Goal: Transaction & Acquisition: Purchase product/service

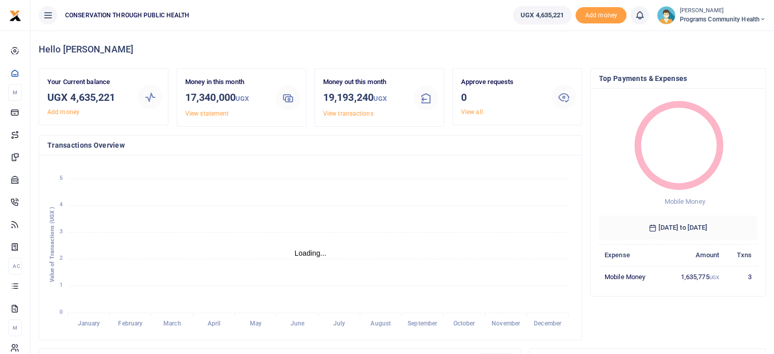
scroll to position [8, 8]
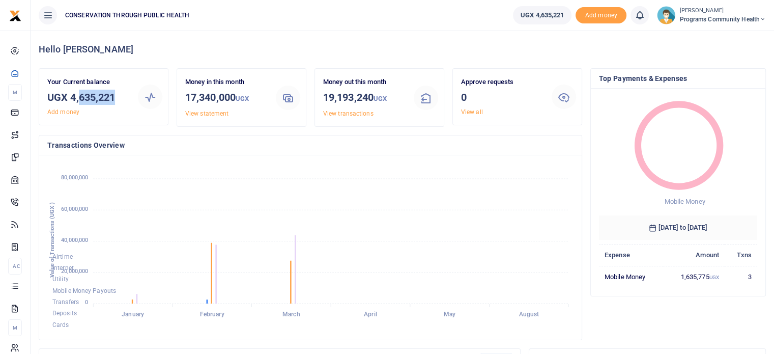
drag, startPoint x: 119, startPoint y: 99, endPoint x: 80, endPoint y: 95, distance: 38.9
click at [80, 95] on h3 "UGX 4,635,221" at bounding box center [88, 97] width 82 height 15
copy h3 "635,221"
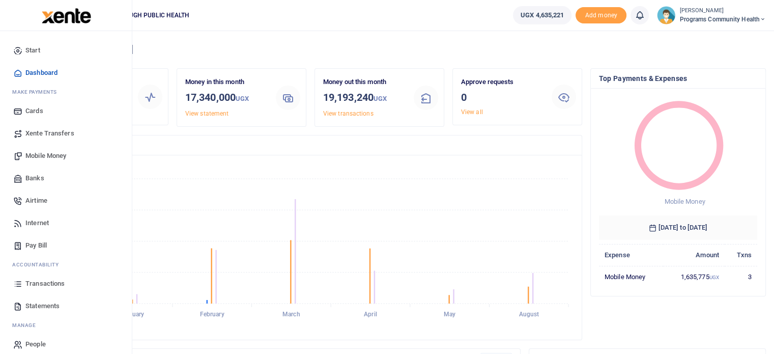
click at [55, 154] on span "Mobile Money" at bounding box center [45, 156] width 41 height 10
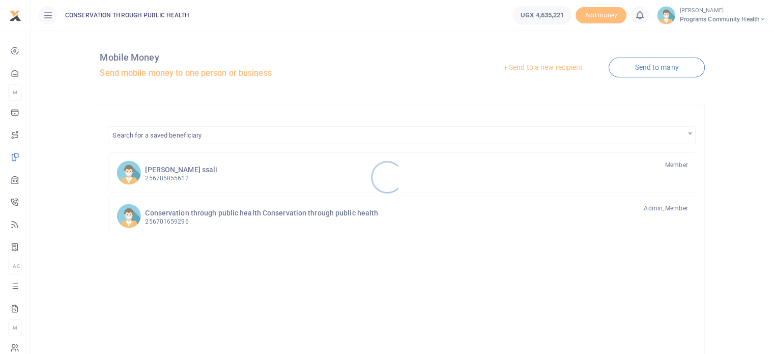
click at [184, 175] on div at bounding box center [387, 177] width 774 height 354
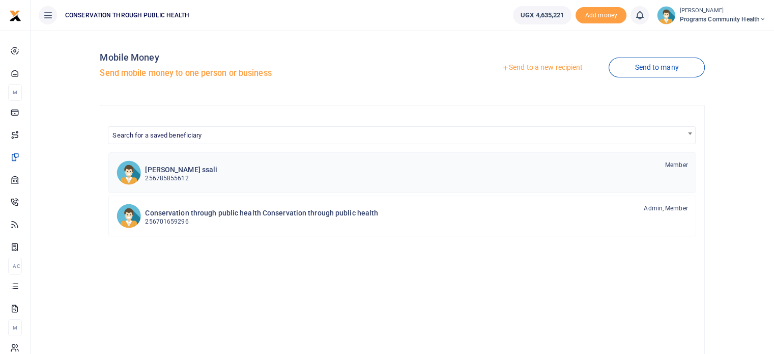
click at [192, 175] on p "256785855612" at bounding box center [181, 179] width 72 height 10
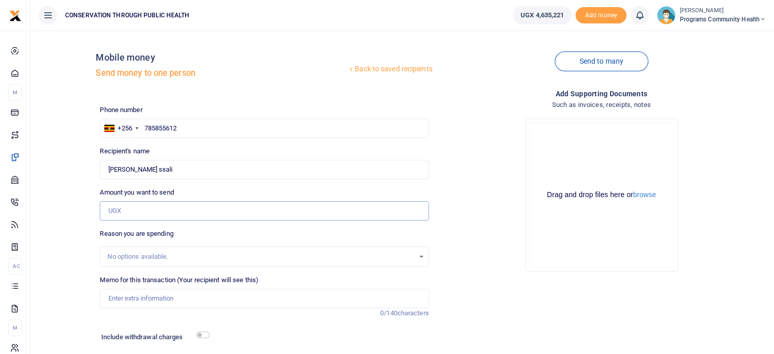
click at [143, 210] on input "Amount you want to send" at bounding box center [264, 210] width 329 height 19
type input "100,000"
click at [205, 340] on div "Include withdrawal charges" at bounding box center [153, 338] width 112 height 16
click at [203, 335] on input "checkbox" at bounding box center [202, 334] width 13 height 7
checkbox input "true"
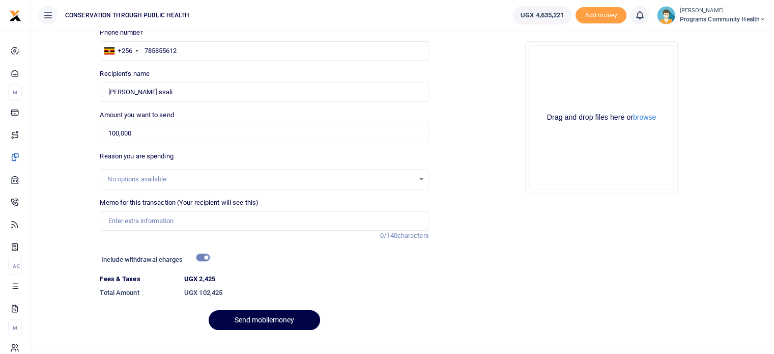
scroll to position [96, 0]
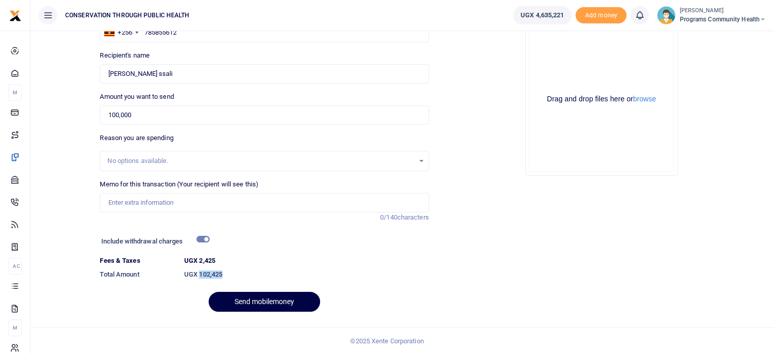
drag, startPoint x: 231, startPoint y: 270, endPoint x: 199, endPoint y: 266, distance: 31.8
click at [199, 266] on dd "UGX 102,425" at bounding box center [306, 274] width 253 height 18
copy h6 "102,425"
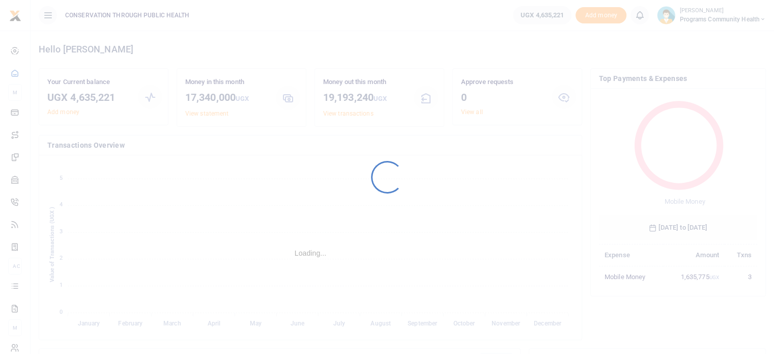
scroll to position [8, 8]
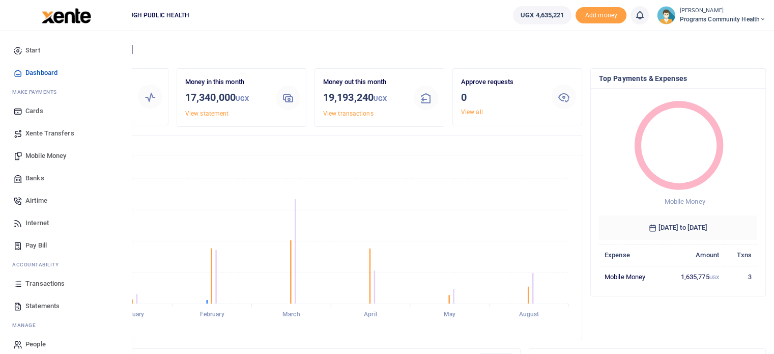
click at [46, 155] on span "Mobile Money" at bounding box center [45, 156] width 41 height 10
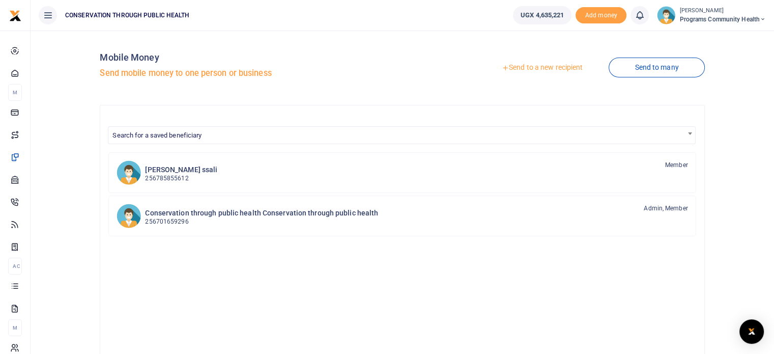
click at [557, 69] on link "Send to a new recipient" at bounding box center [542, 68] width 133 height 18
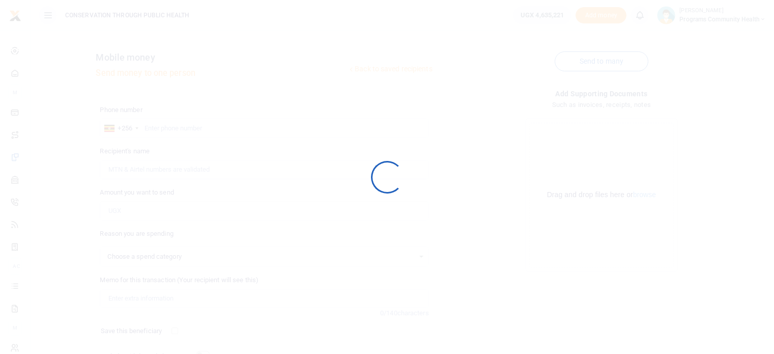
select select
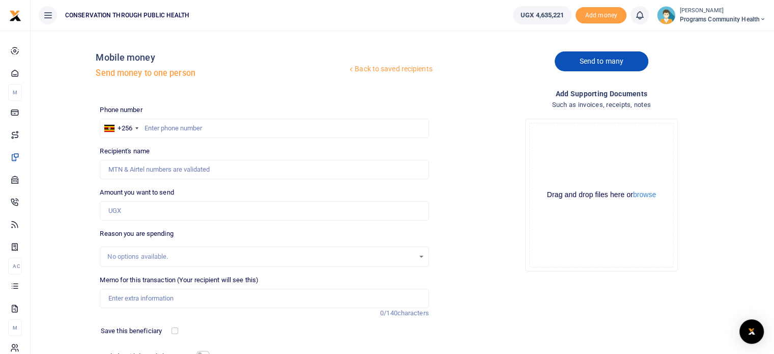
click at [617, 59] on link "Send to many" at bounding box center [602, 61] width 94 height 20
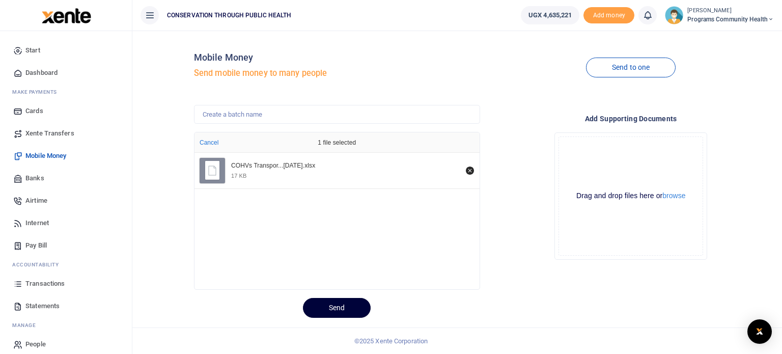
click at [347, 308] on button "Send" at bounding box center [337, 308] width 68 height 20
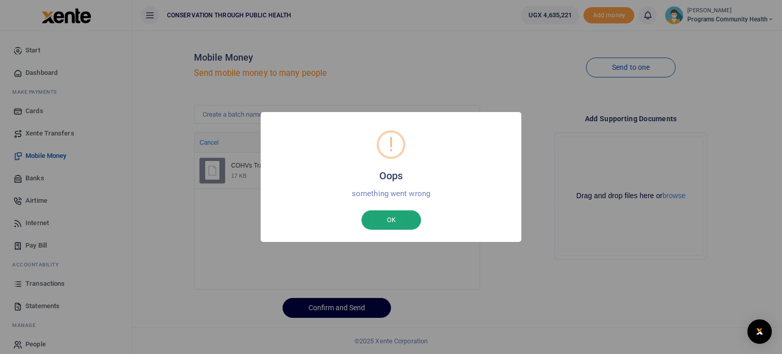
click at [401, 214] on button "OK" at bounding box center [391, 219] width 60 height 19
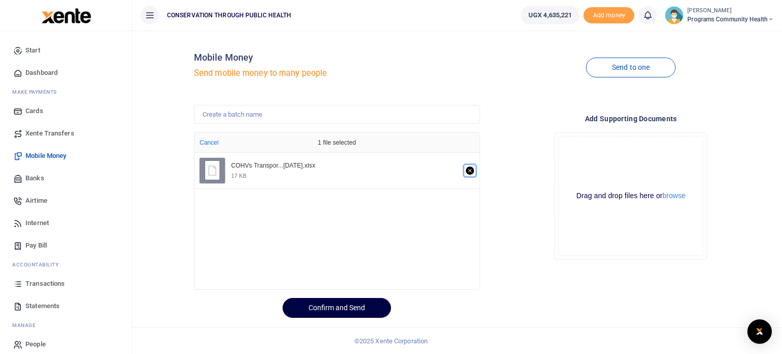
click at [470, 168] on icon "Remove file" at bounding box center [470, 170] width 8 height 8
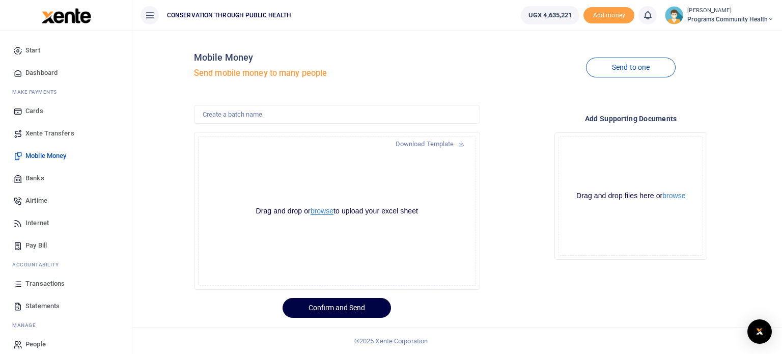
click at [322, 211] on button "browse" at bounding box center [321, 211] width 23 height 8
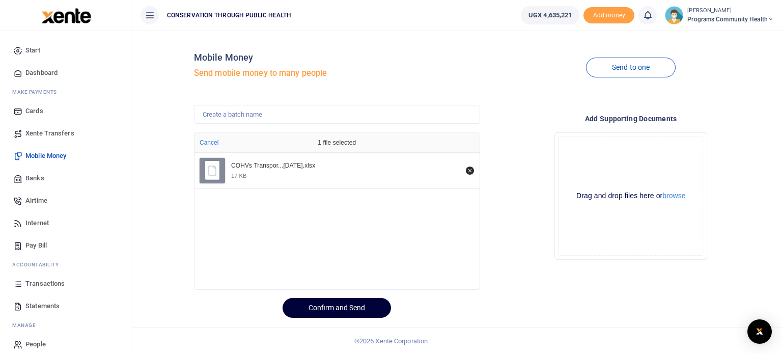
click at [346, 309] on button "Confirm and Send" at bounding box center [336, 308] width 108 height 20
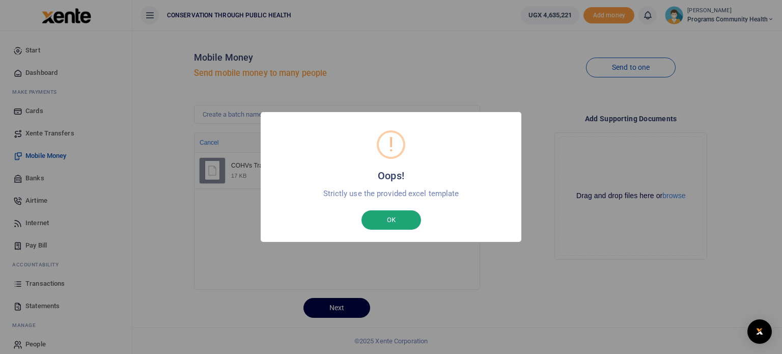
click at [400, 211] on button "OK" at bounding box center [391, 219] width 60 height 19
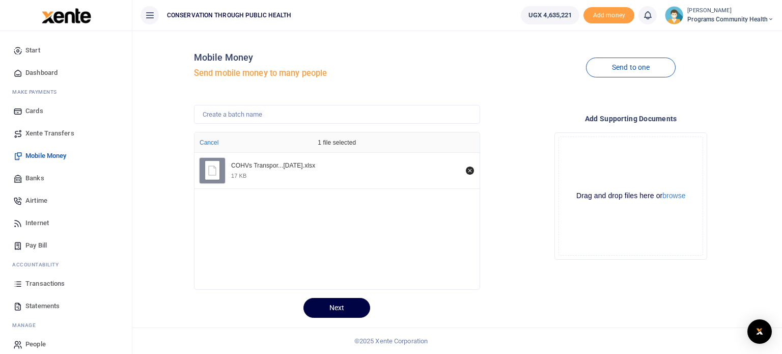
click at [287, 174] on div "17 KB" at bounding box center [345, 175] width 229 height 7
click at [469, 171] on icon "Remove file" at bounding box center [470, 170] width 8 height 8
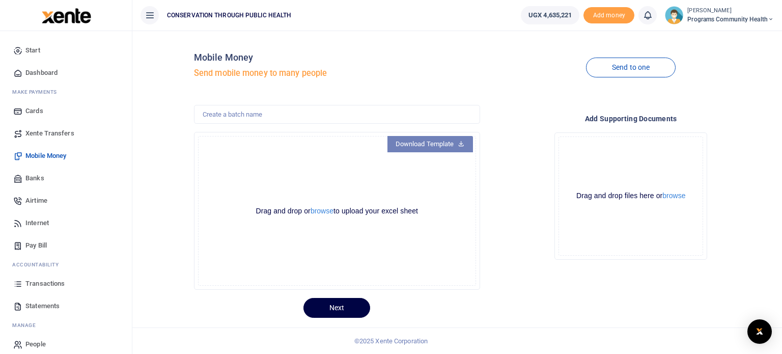
click at [432, 148] on link "Download Template" at bounding box center [430, 144] width 86 height 16
click at [323, 212] on button "browse" at bounding box center [321, 211] width 23 height 8
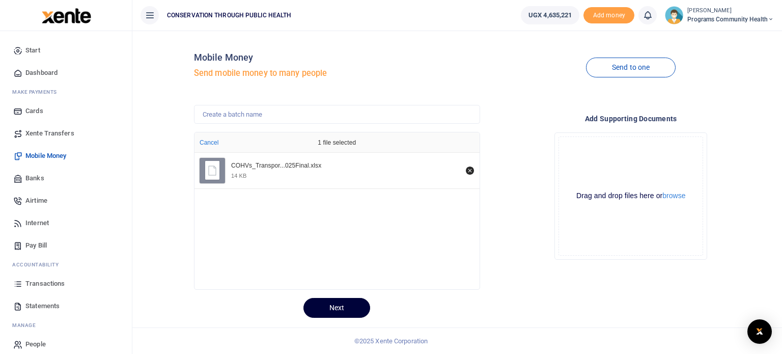
click at [330, 311] on button "Next" at bounding box center [336, 308] width 67 height 20
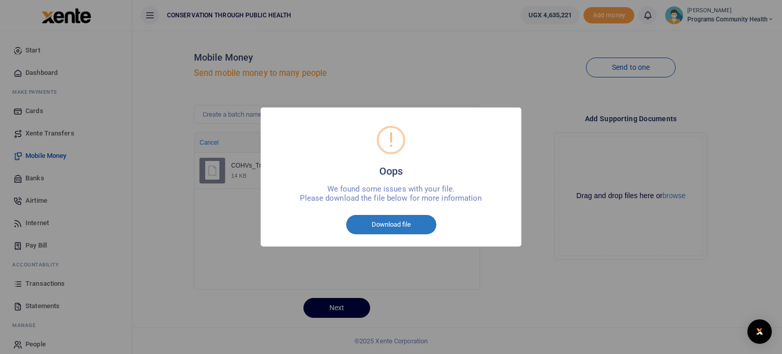
click at [397, 226] on button "Download file" at bounding box center [391, 224] width 90 height 19
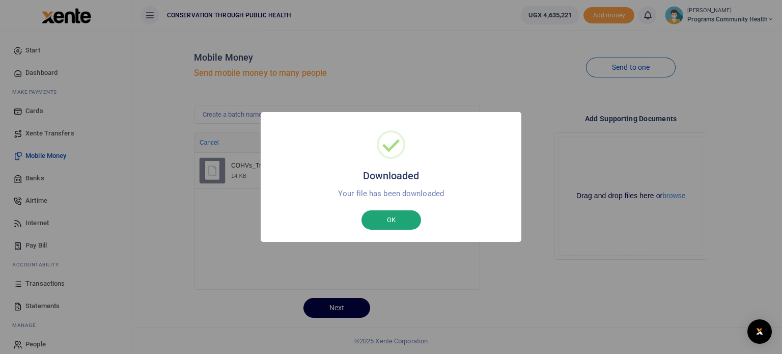
click at [394, 212] on button "OK" at bounding box center [391, 219] width 60 height 19
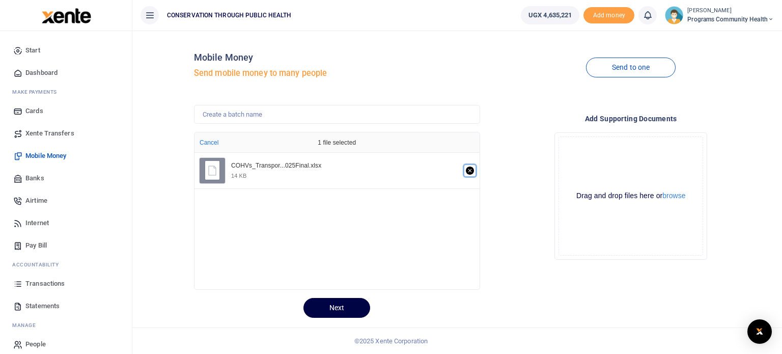
click at [468, 171] on icon "Remove file" at bounding box center [470, 170] width 8 height 8
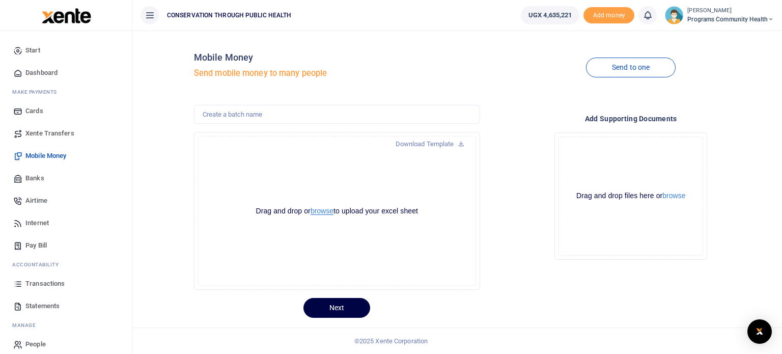
click at [315, 213] on button "browse" at bounding box center [321, 211] width 23 height 8
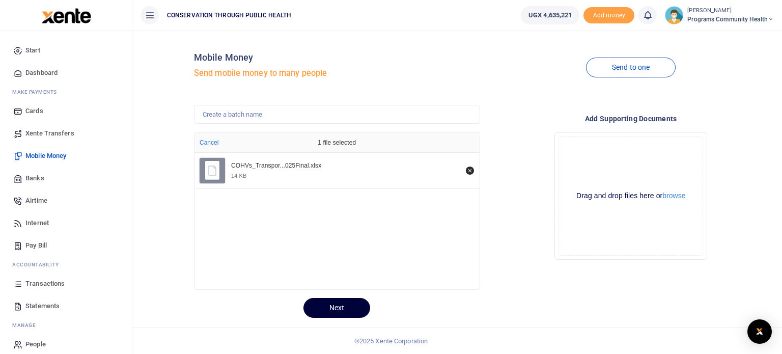
click at [332, 307] on button "Next" at bounding box center [336, 308] width 67 height 20
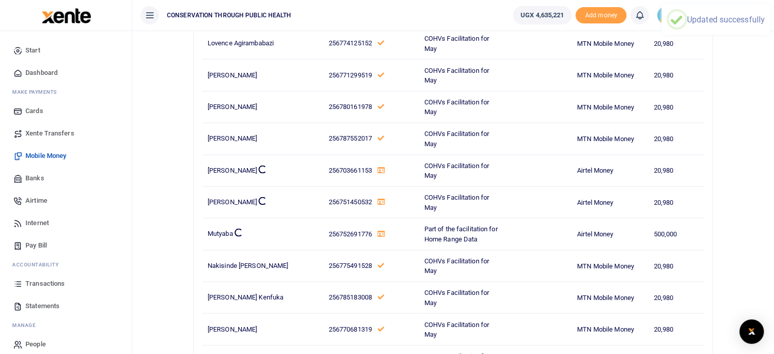
scroll to position [2342, 0]
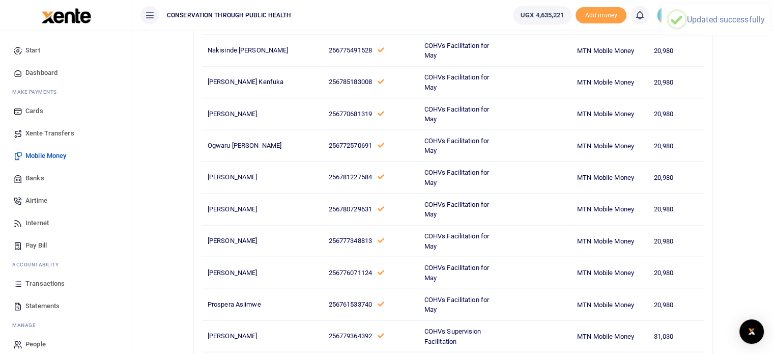
drag, startPoint x: 778, startPoint y: 46, endPoint x: 781, endPoint y: 378, distance: 331.3
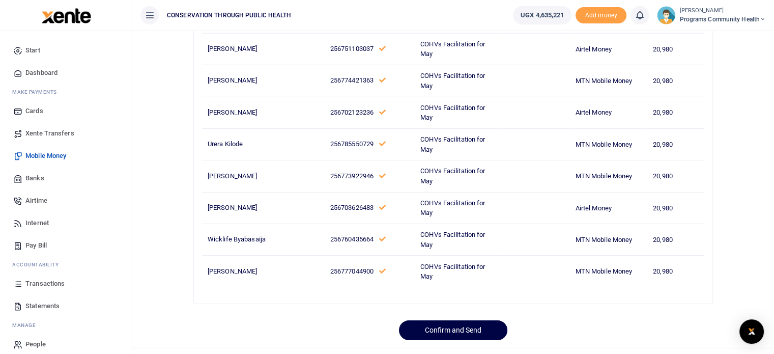
scroll to position [3212, 0]
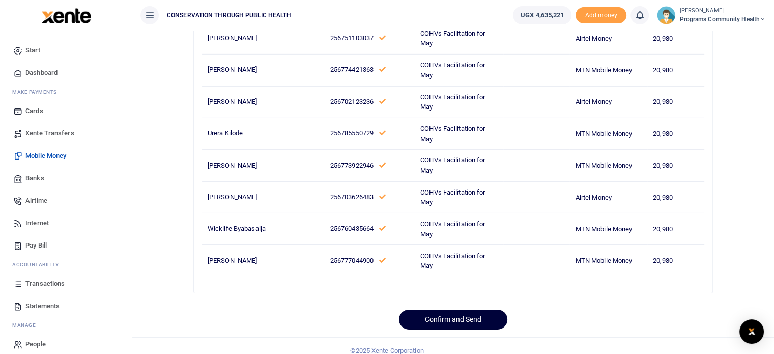
click at [464, 311] on button "Confirm and Send" at bounding box center [453, 319] width 108 height 20
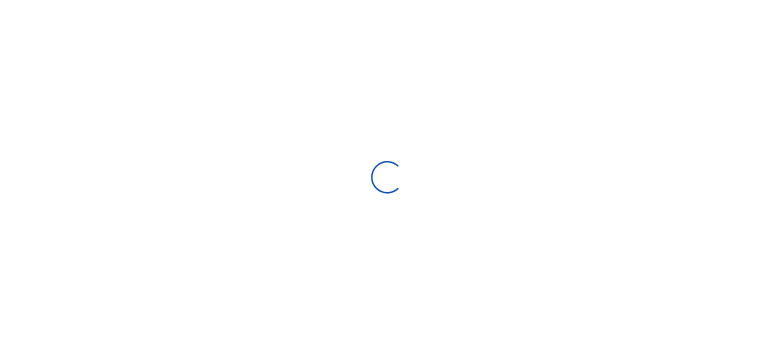
scroll to position [8, 8]
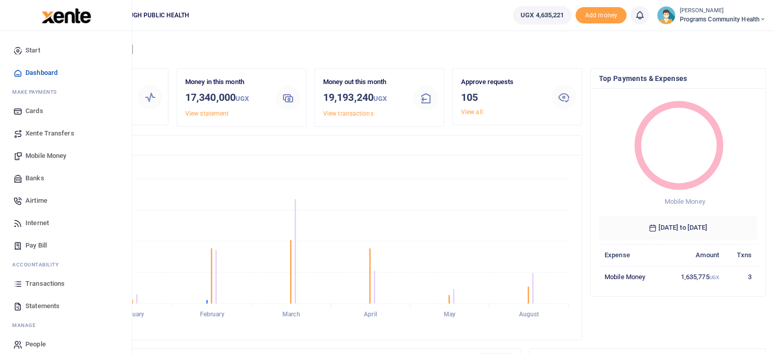
click at [36, 225] on span "Internet" at bounding box center [36, 223] width 23 height 10
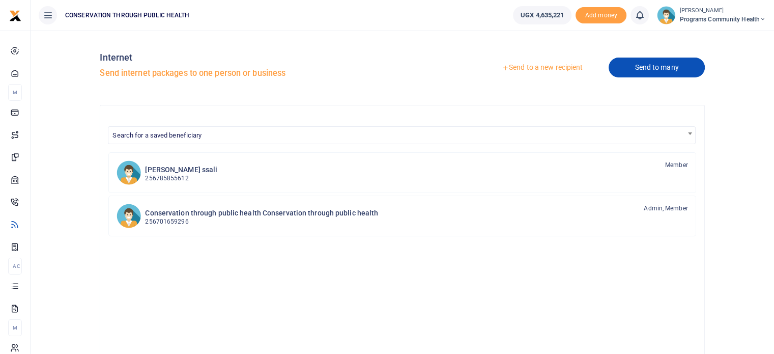
click at [640, 69] on link "Send to many" at bounding box center [657, 68] width 96 height 20
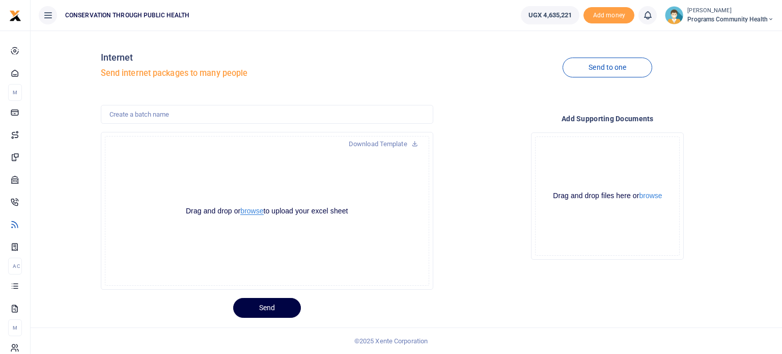
click at [254, 209] on button "browse" at bounding box center [251, 211] width 23 height 8
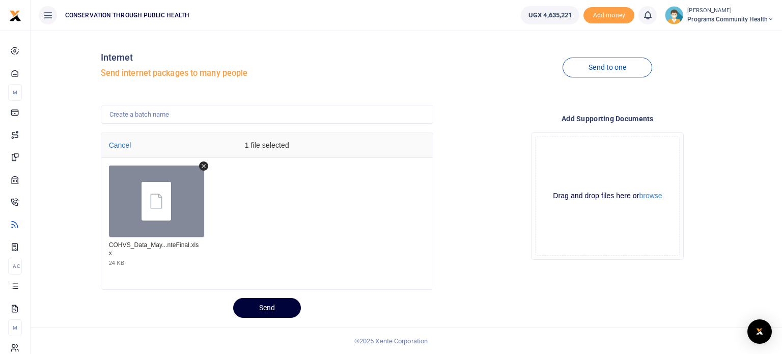
click at [268, 307] on button "Send" at bounding box center [267, 308] width 68 height 20
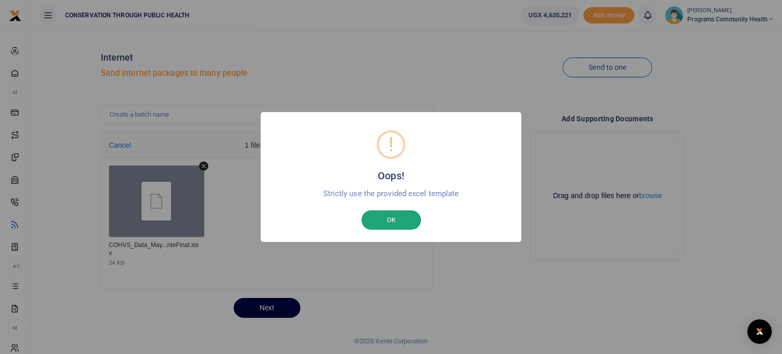
click at [405, 219] on button "OK" at bounding box center [391, 219] width 60 height 19
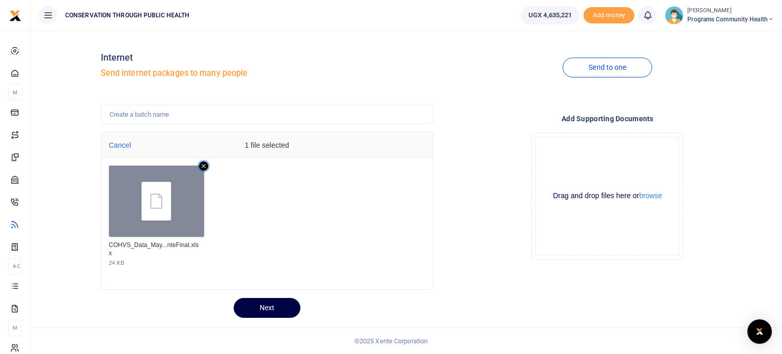
click at [204, 166] on icon "Remove file" at bounding box center [203, 165] width 9 height 9
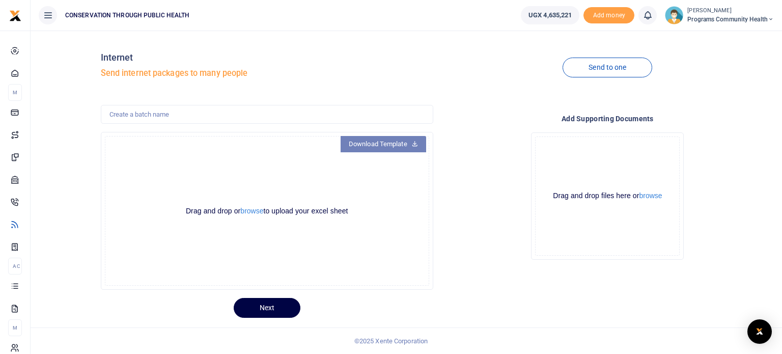
click at [373, 142] on link "Download Template" at bounding box center [383, 144] width 86 height 16
click at [257, 215] on button "browse" at bounding box center [251, 211] width 23 height 8
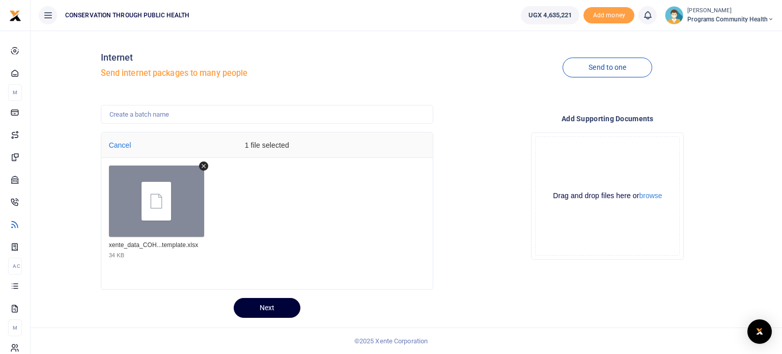
click at [271, 310] on button "Next" at bounding box center [267, 308] width 67 height 20
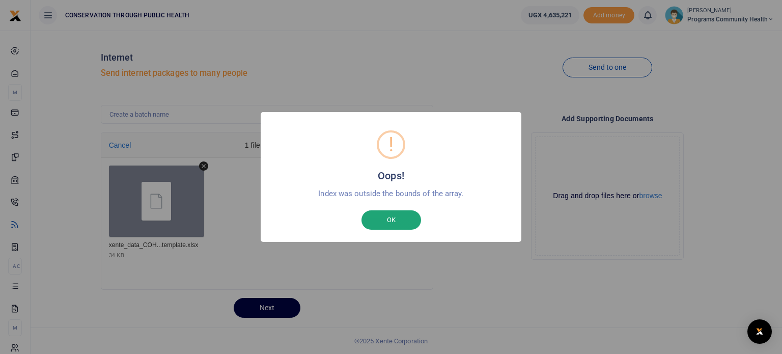
click at [395, 216] on button "OK" at bounding box center [391, 219] width 60 height 19
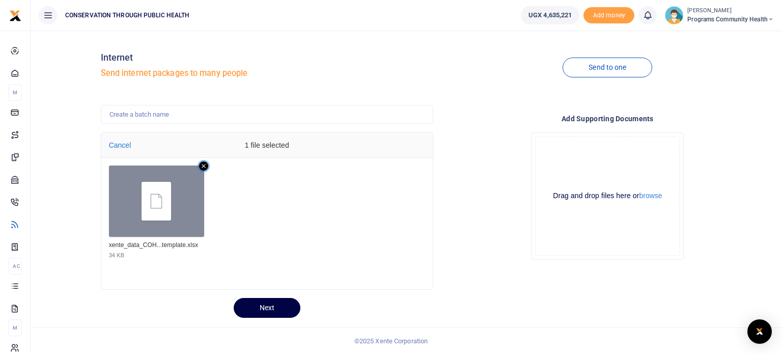
click at [202, 168] on icon "Remove file" at bounding box center [203, 165] width 9 height 9
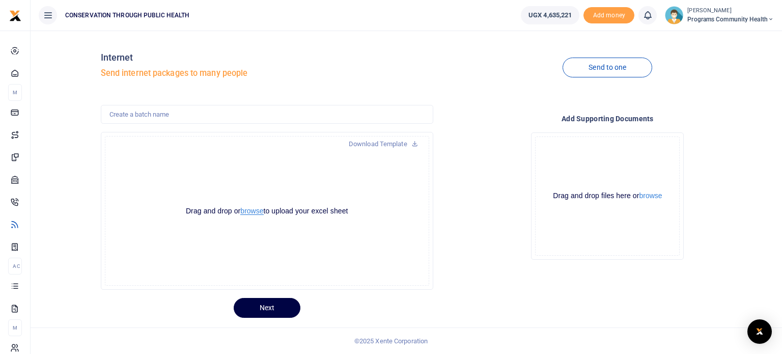
click at [257, 211] on button "browse" at bounding box center [251, 211] width 23 height 8
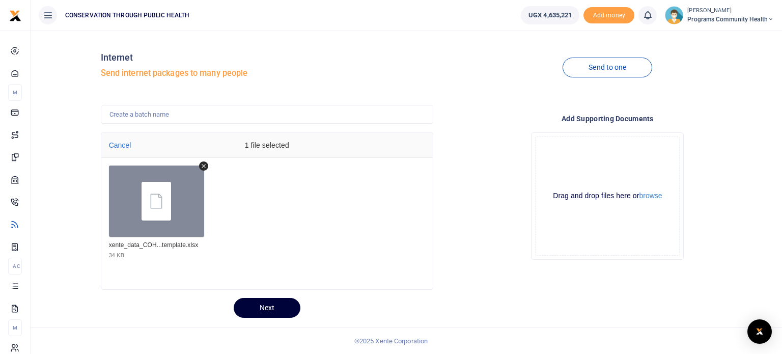
click at [281, 311] on button "Next" at bounding box center [267, 308] width 67 height 20
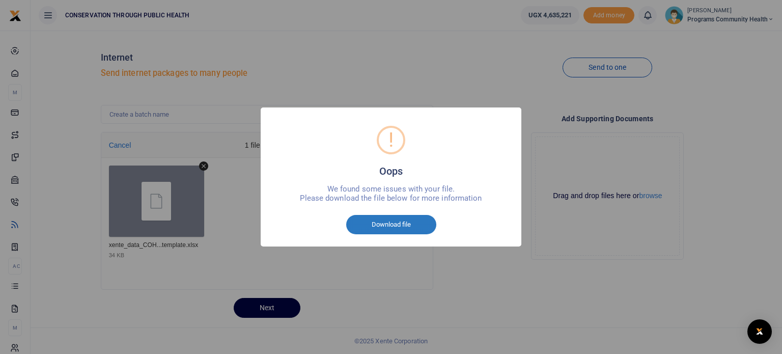
click at [404, 224] on button "Download file" at bounding box center [391, 224] width 90 height 19
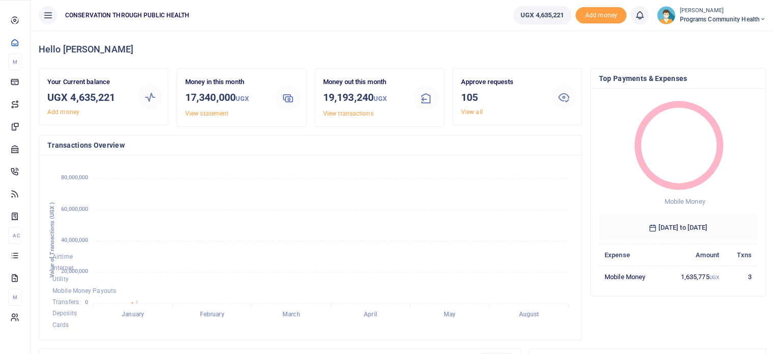
scroll to position [135, 151]
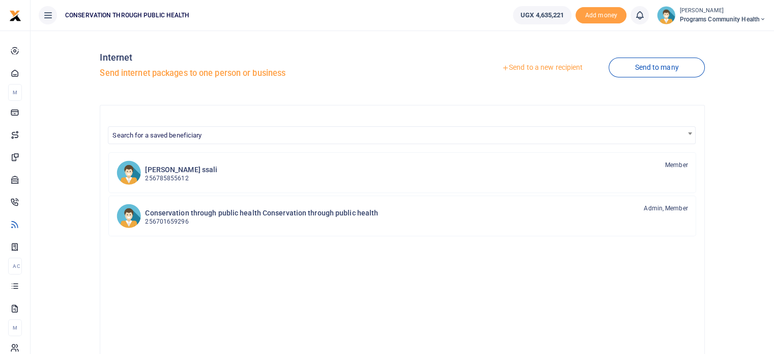
click at [556, 64] on link "Send to a new recipient" at bounding box center [542, 68] width 133 height 18
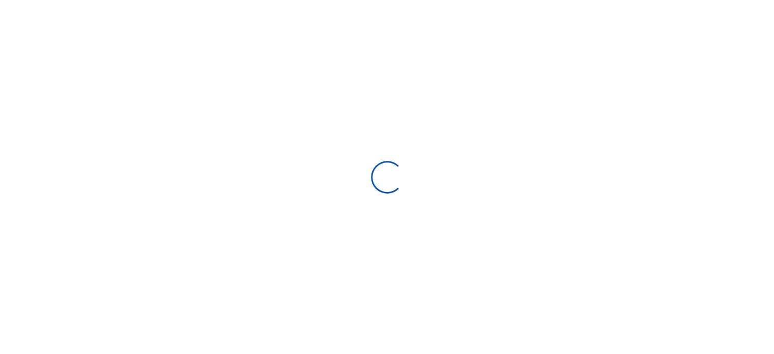
select select
select select "Loading bundles"
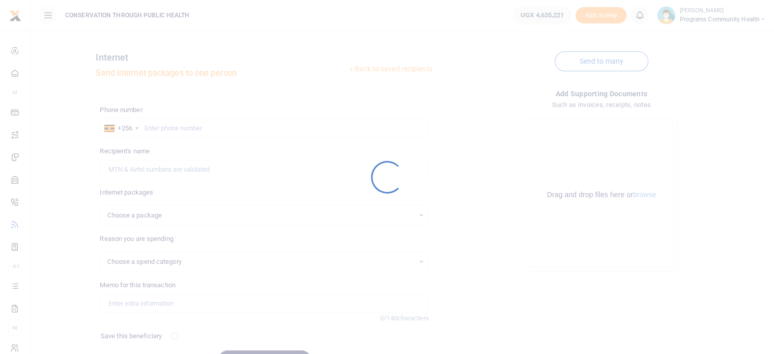
select select
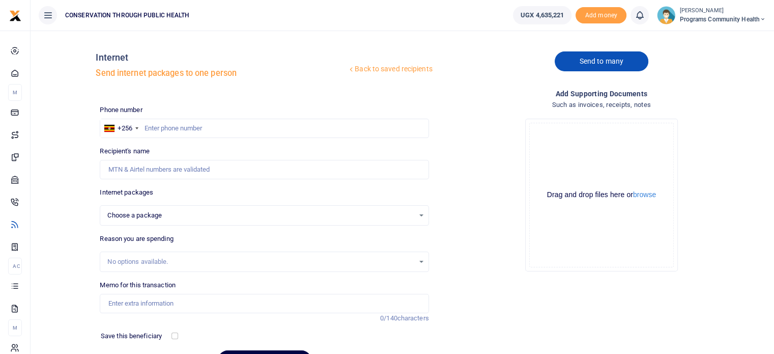
click at [603, 58] on link "Send to many" at bounding box center [602, 61] width 94 height 20
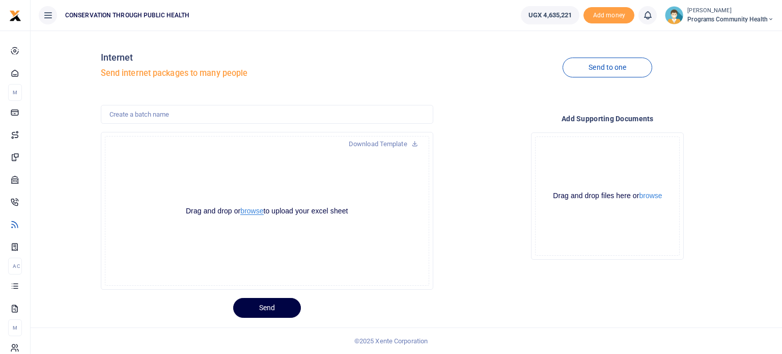
click at [259, 213] on button "browse" at bounding box center [251, 211] width 23 height 8
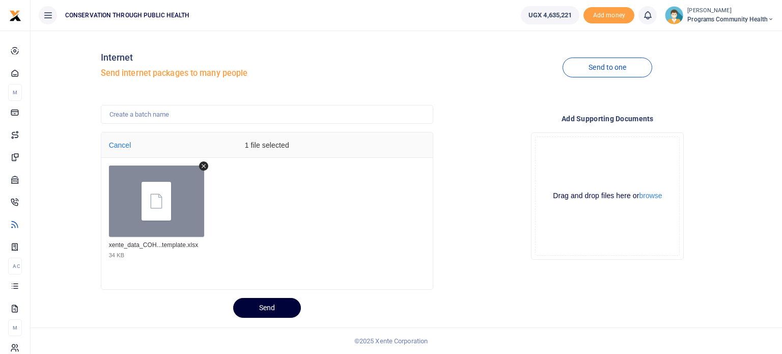
click at [263, 309] on button "Send" at bounding box center [267, 308] width 68 height 20
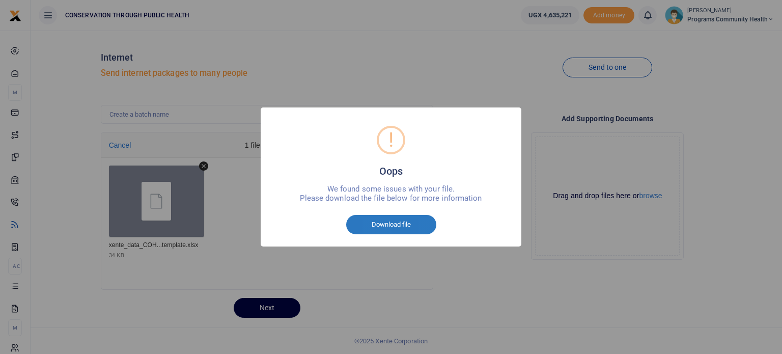
click at [418, 220] on button "Download file" at bounding box center [391, 224] width 90 height 19
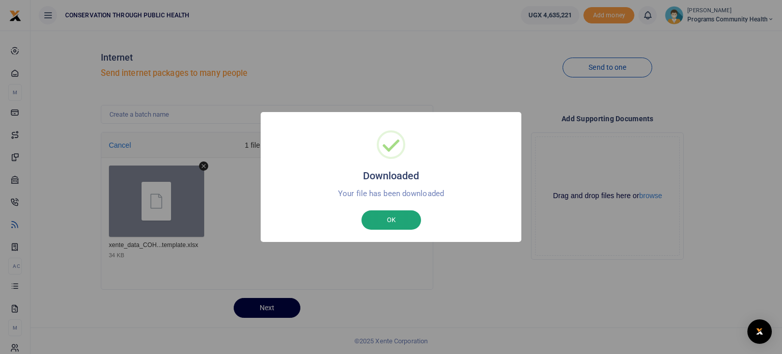
click at [392, 214] on button "OK" at bounding box center [391, 219] width 60 height 19
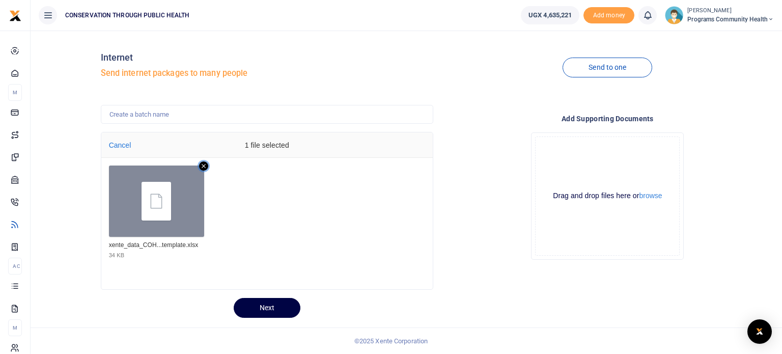
click at [202, 168] on icon "Remove file" at bounding box center [203, 165] width 9 height 9
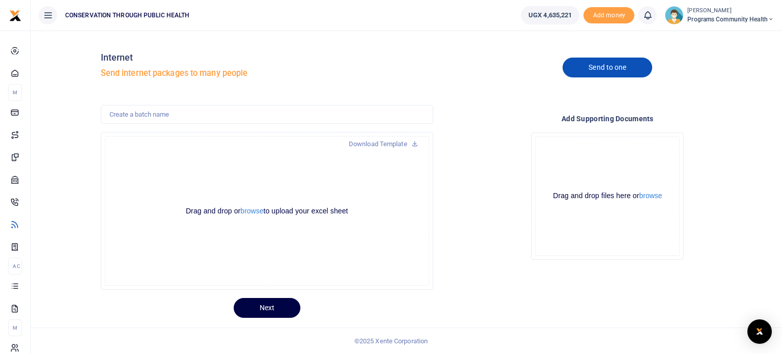
click at [590, 71] on link "Send to one" at bounding box center [607, 68] width 90 height 20
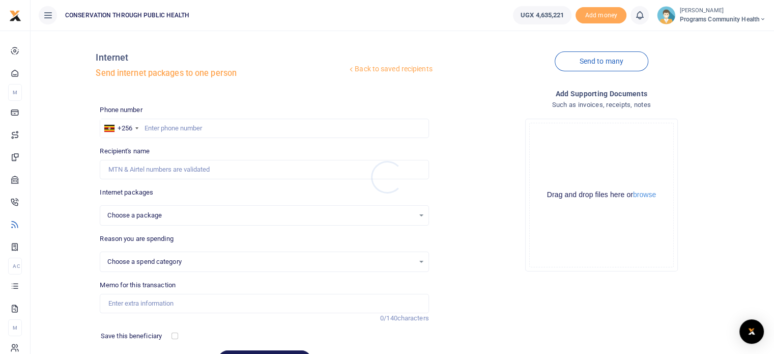
click at [201, 127] on div at bounding box center [387, 177] width 774 height 354
click at [195, 126] on input "text" at bounding box center [264, 128] width 329 height 19
select select
type input "785855612"
select select
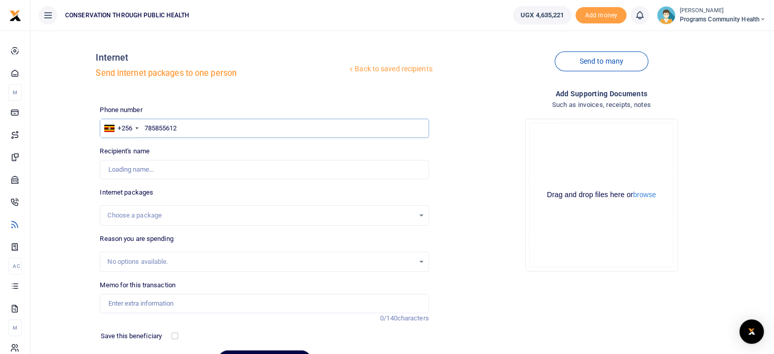
type input "[PERSON_NAME]"
type input "785855612"
click at [421, 212] on div "Choose a package" at bounding box center [264, 215] width 328 height 11
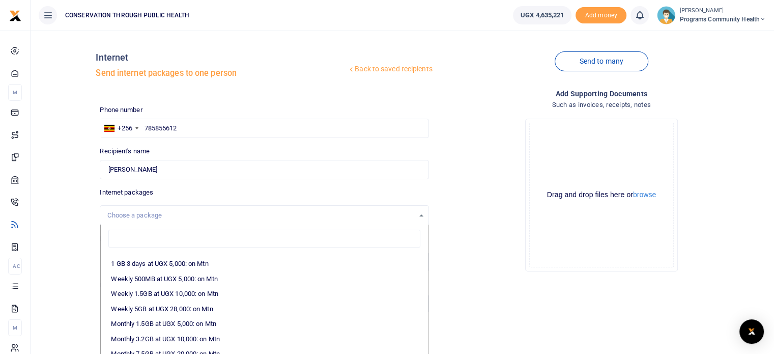
scroll to position [93, 0]
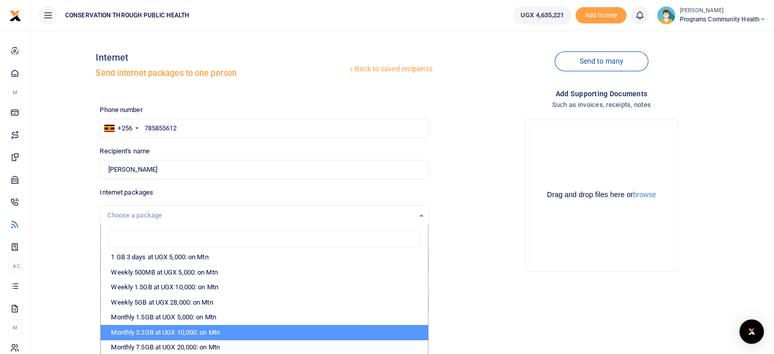
click at [209, 329] on li "Monthly 3.2GB at UGX 10,000: on Mtn" at bounding box center [264, 332] width 327 height 15
select select "CXpJYDqUGIMMdw3YXKilkAodr3ix5COxtSAAEpX/Zl7FAxMIqXt/dw=="
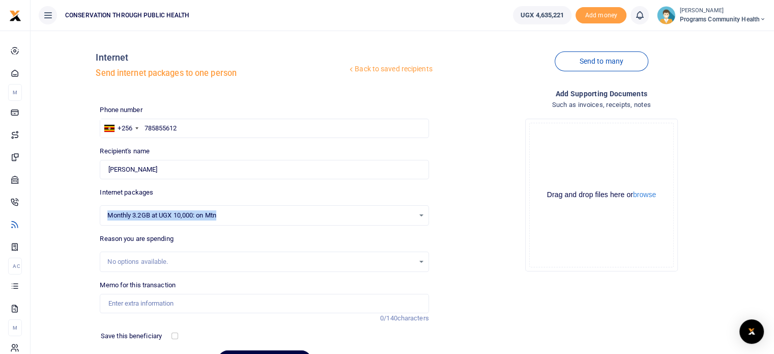
drag, startPoint x: 283, startPoint y: 217, endPoint x: 102, endPoint y: 215, distance: 181.7
click at [102, 215] on div "Monthly 3.2GB at UGX 10,000: on Mtn Choose a package" at bounding box center [264, 215] width 328 height 11
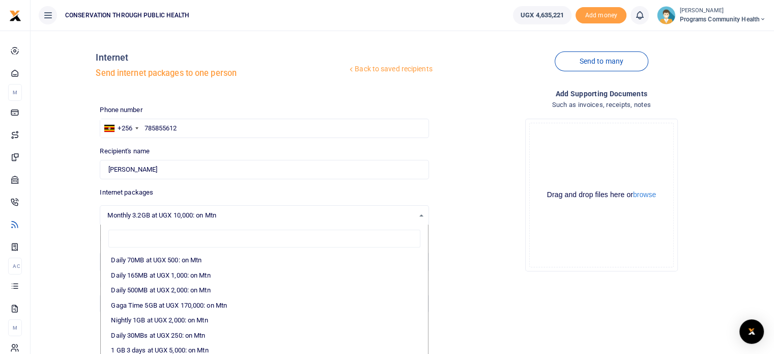
click at [229, 208] on div "Monthly 3.2GB at UGX 10,000: on Mtn Choose a package Daily 70MB at UGX 500: on …" at bounding box center [264, 215] width 329 height 20
drag, startPoint x: 228, startPoint y: 214, endPoint x: 73, endPoint y: 208, distance: 154.8
click at [73, 208] on div "Back to saved recipients Internet Send internet packages to one person Send to …" at bounding box center [402, 208] width 735 height 339
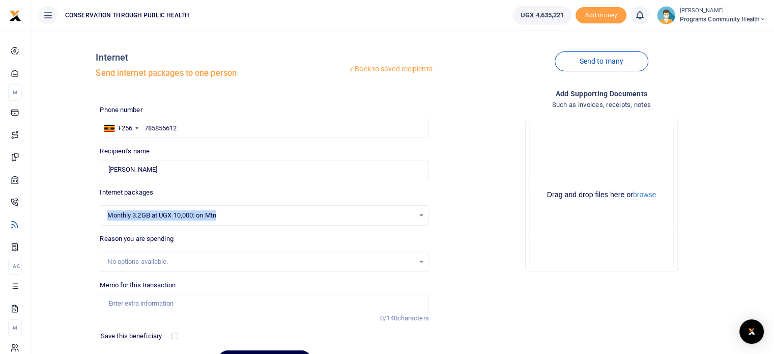
copy span "Monthly 3.2GB at UGX 10,000: on Mtn"
drag, startPoint x: 214, startPoint y: 136, endPoint x: 149, endPoint y: 123, distance: 67.0
click at [149, 123] on input "785855612" at bounding box center [264, 128] width 329 height 19
type input "740512160"
click at [349, 197] on div "Internet packages Monthly 3.2GB at UGX 10,000: on Mtn Choose a package Loading …" at bounding box center [264, 206] width 329 height 38
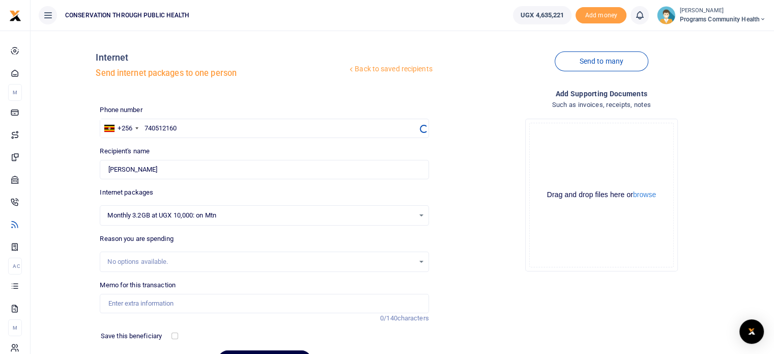
click at [376, 210] on span "Monthly 3.2GB at UGX 10,000: on Mtn" at bounding box center [260, 215] width 306 height 10
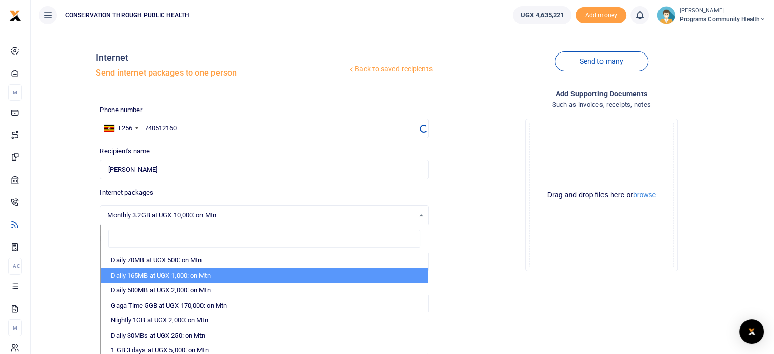
click at [501, 229] on div "Drop your files here Drag and drop files here or browse Powered by Uppy" at bounding box center [601, 194] width 329 height 169
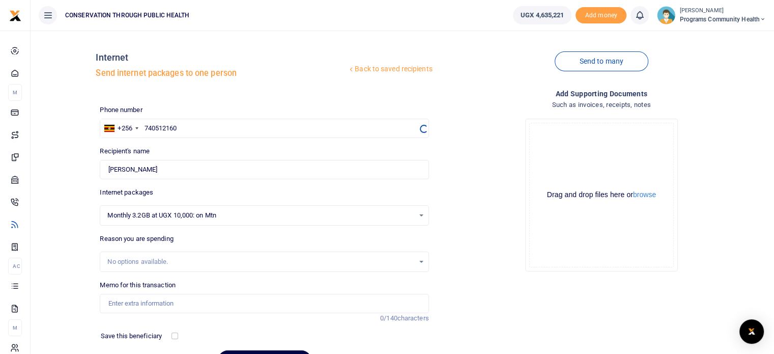
select select
type input "Fred Ogwal"
click at [425, 215] on div "Choose a package" at bounding box center [264, 215] width 328 height 11
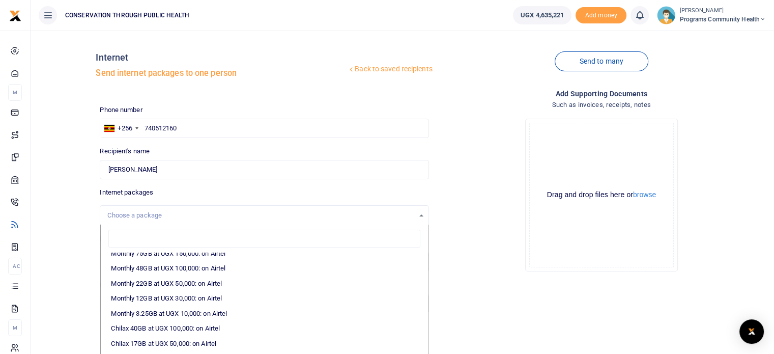
scroll to position [208, 0]
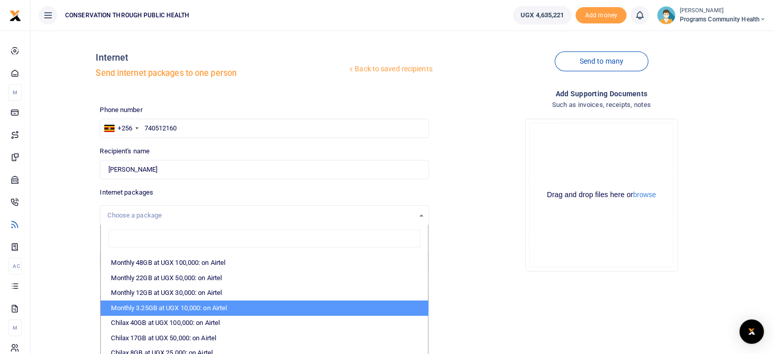
click at [187, 307] on li "Monthly 3.25GB at UGX 10,000: on Airtel" at bounding box center [264, 307] width 327 height 15
select select "bOgthpMmaC1ZLyOYxyMBhxlhW0acoYXpCfE5i0GUNK0="
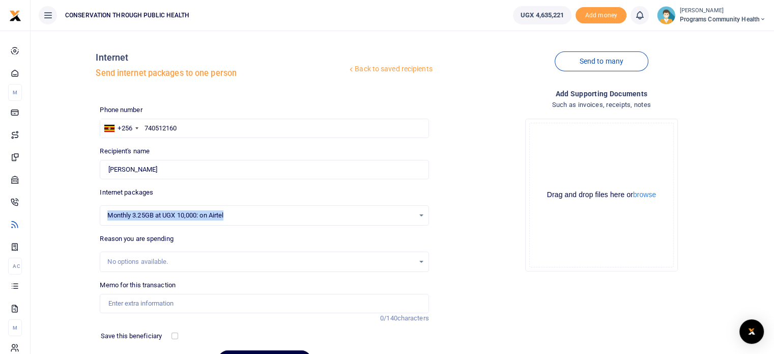
drag, startPoint x: 244, startPoint y: 207, endPoint x: 105, endPoint y: 206, distance: 139.5
click at [105, 206] on div "Monthly 3.25GB at UGX 10,000: on Airtel Choose a package Monthly 3.25GB at UGX …" at bounding box center [264, 215] width 329 height 20
copy span "Monthly 3.25GB at UGX 10,000: on Airtel"
click at [590, 67] on link "Send to many" at bounding box center [602, 61] width 94 height 20
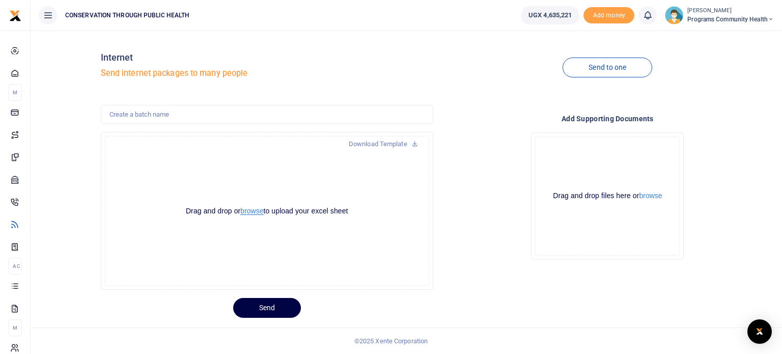
click at [263, 207] on button "browse" at bounding box center [251, 211] width 23 height 8
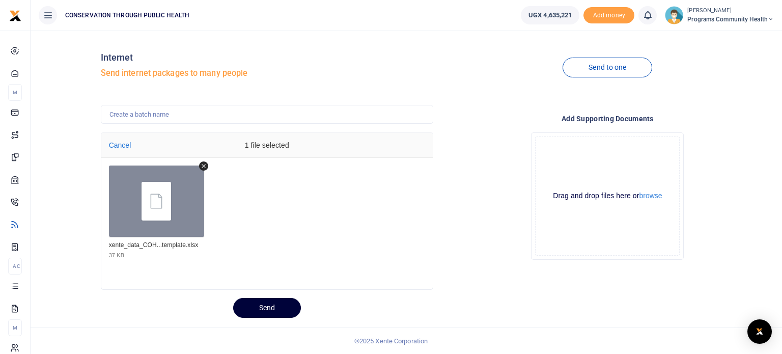
click at [279, 299] on button "Send" at bounding box center [267, 308] width 68 height 20
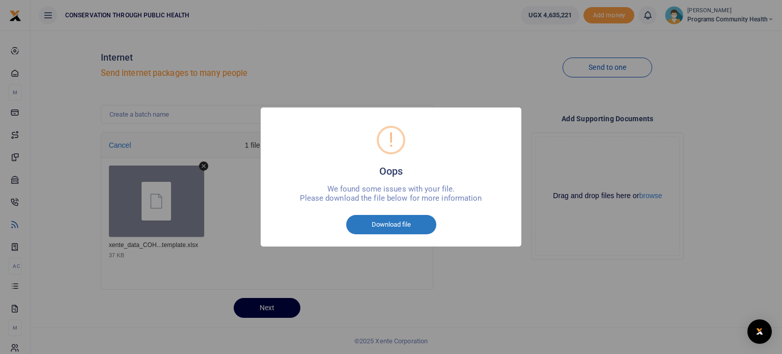
click at [406, 226] on button "Download file" at bounding box center [391, 224] width 90 height 19
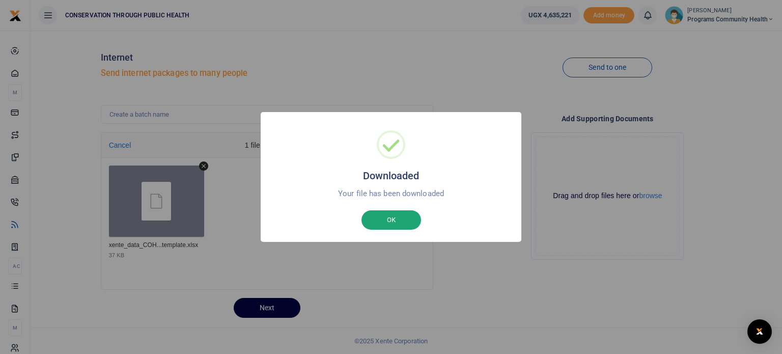
click at [403, 223] on button "OK" at bounding box center [391, 219] width 60 height 19
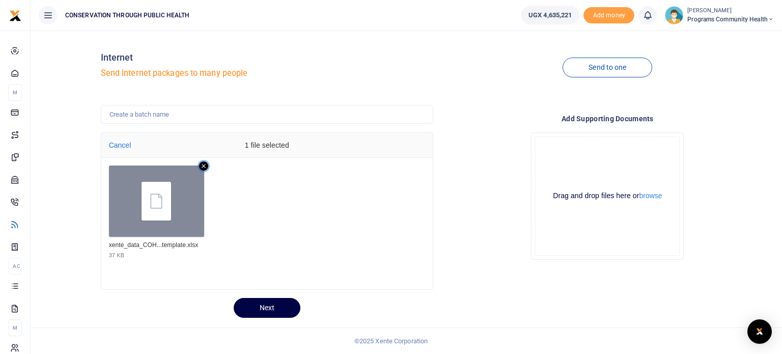
click at [205, 166] on icon "Remove file" at bounding box center [203, 165] width 9 height 9
